Goal: Information Seeking & Learning: Find contact information

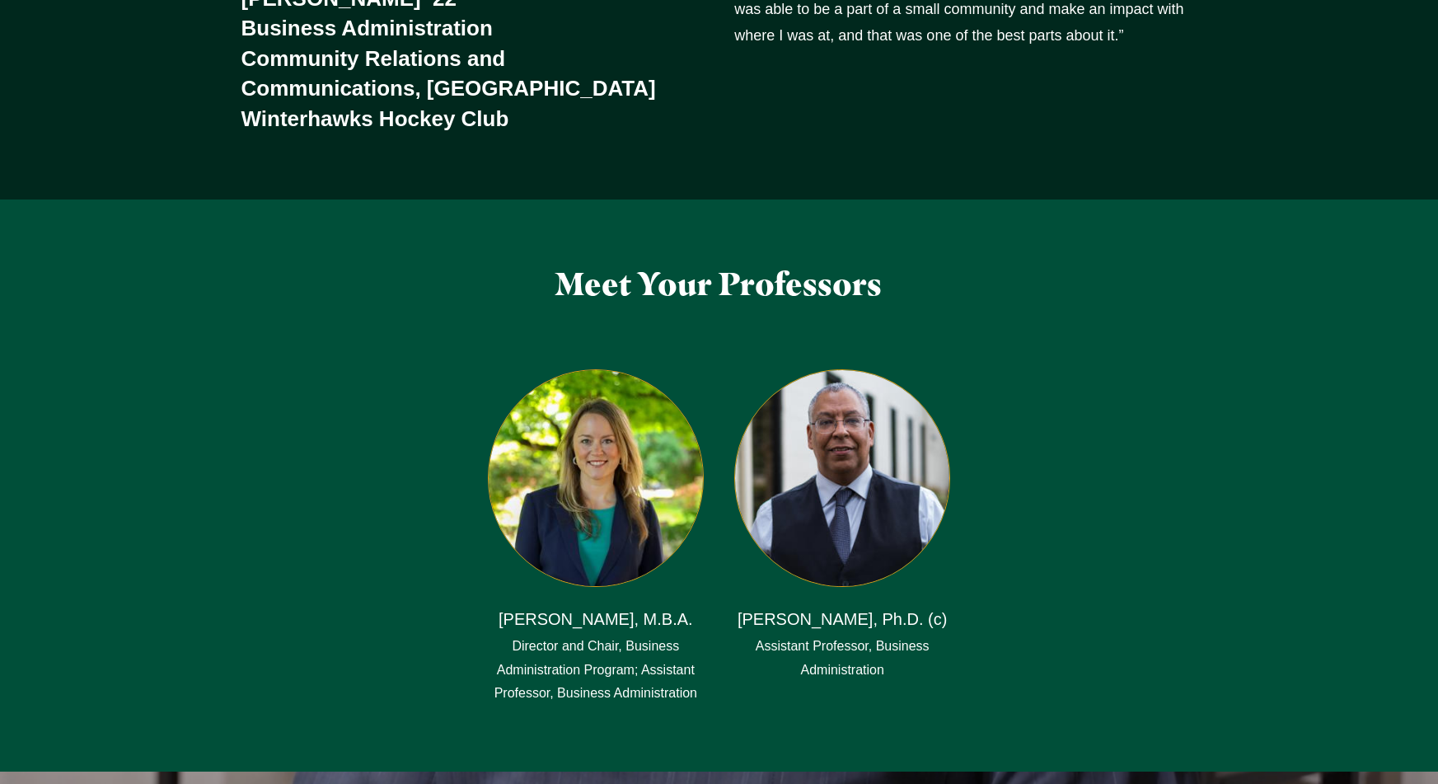
scroll to position [2750, 0]
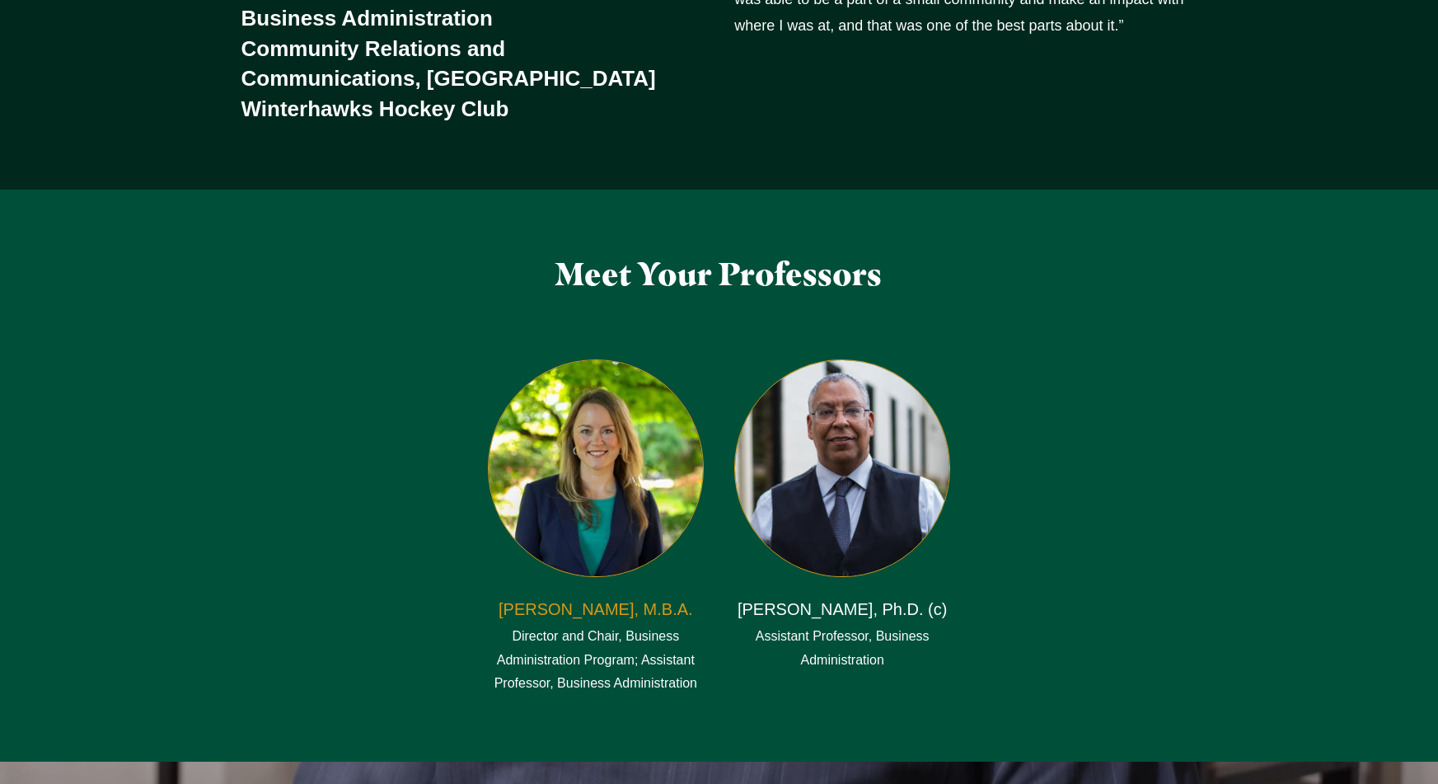
click at [582, 598] on h6 "[PERSON_NAME], M.B.A." at bounding box center [596, 609] width 195 height 23
click at [823, 598] on h6 "[PERSON_NAME], Ph.D. (c)" at bounding box center [843, 609] width 210 height 23
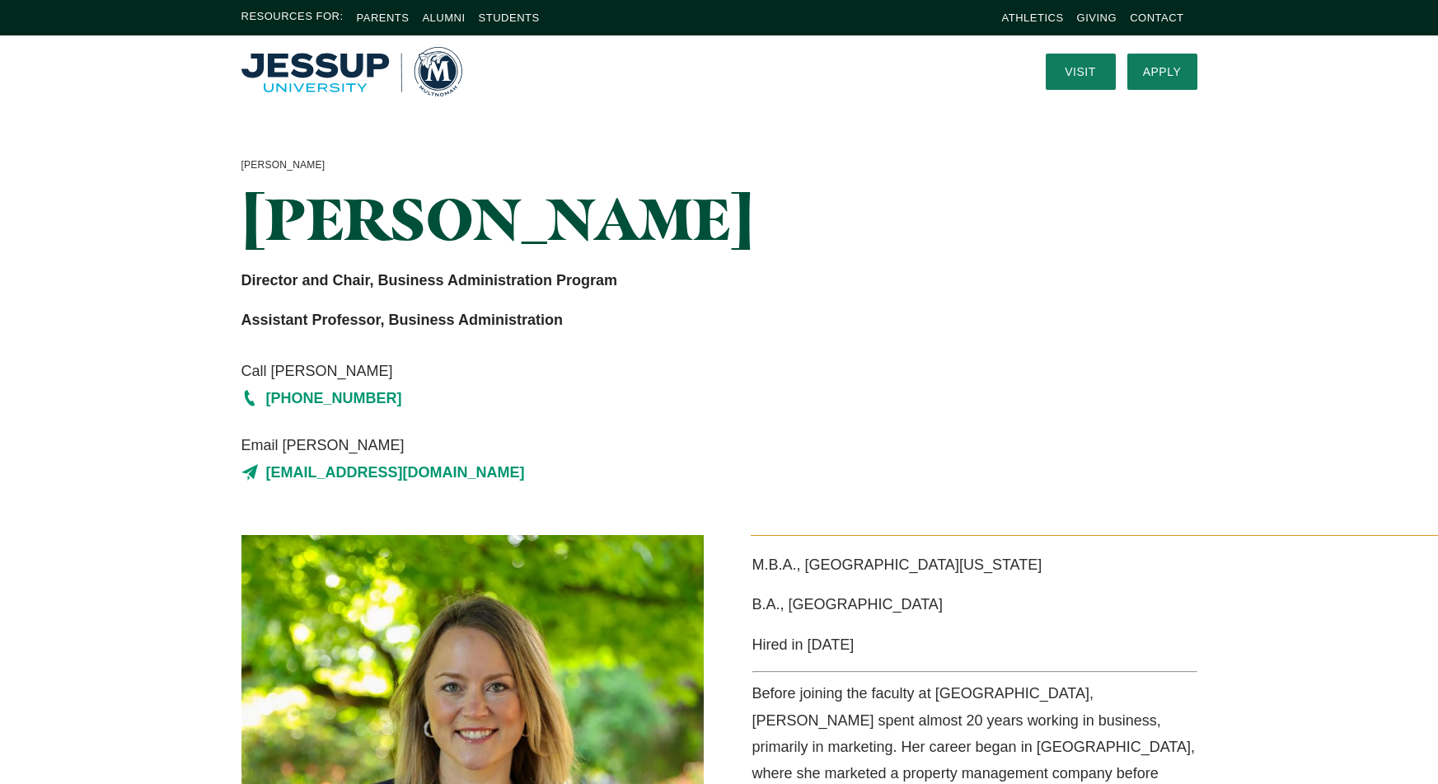
drag, startPoint x: 232, startPoint y: 472, endPoint x: 528, endPoint y: 488, distance: 297.2
click at [528, 488] on div "Heather Lohmolder Heather Lohmolder Director and Chair, Business Administration…" at bounding box center [719, 321] width 1055 height 428
copy link "heatherlohmolder@multnomah.edu"
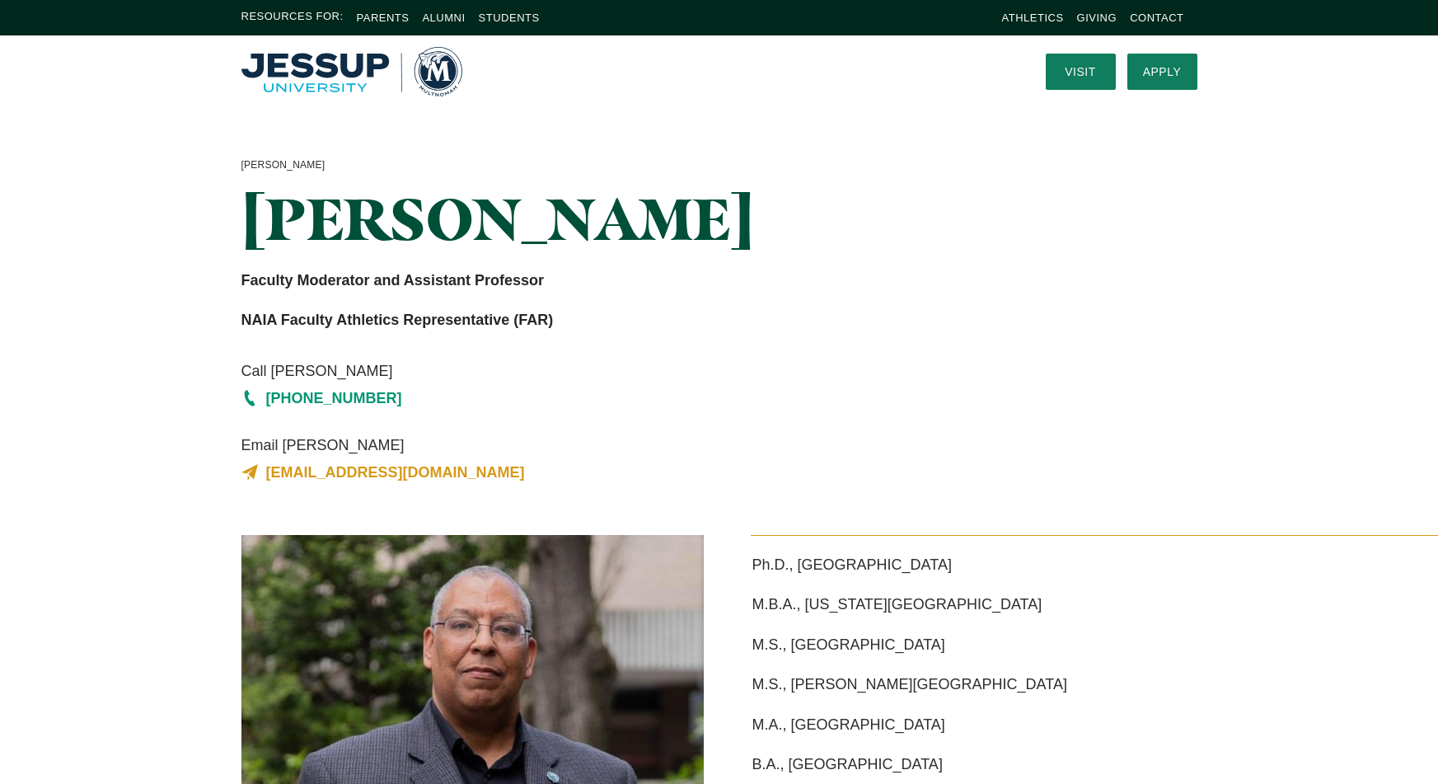
drag, startPoint x: 215, startPoint y: 480, endPoint x: 490, endPoint y: 477, distance: 274.5
click at [490, 477] on div "[PERSON_NAME] [PERSON_NAME] Faculty Moderator and Assistant Professor NAIA Facu…" at bounding box center [719, 321] width 1055 height 428
copy link "[EMAIL_ADDRESS][DOMAIN_NAME]"
